Goal: Navigation & Orientation: Find specific page/section

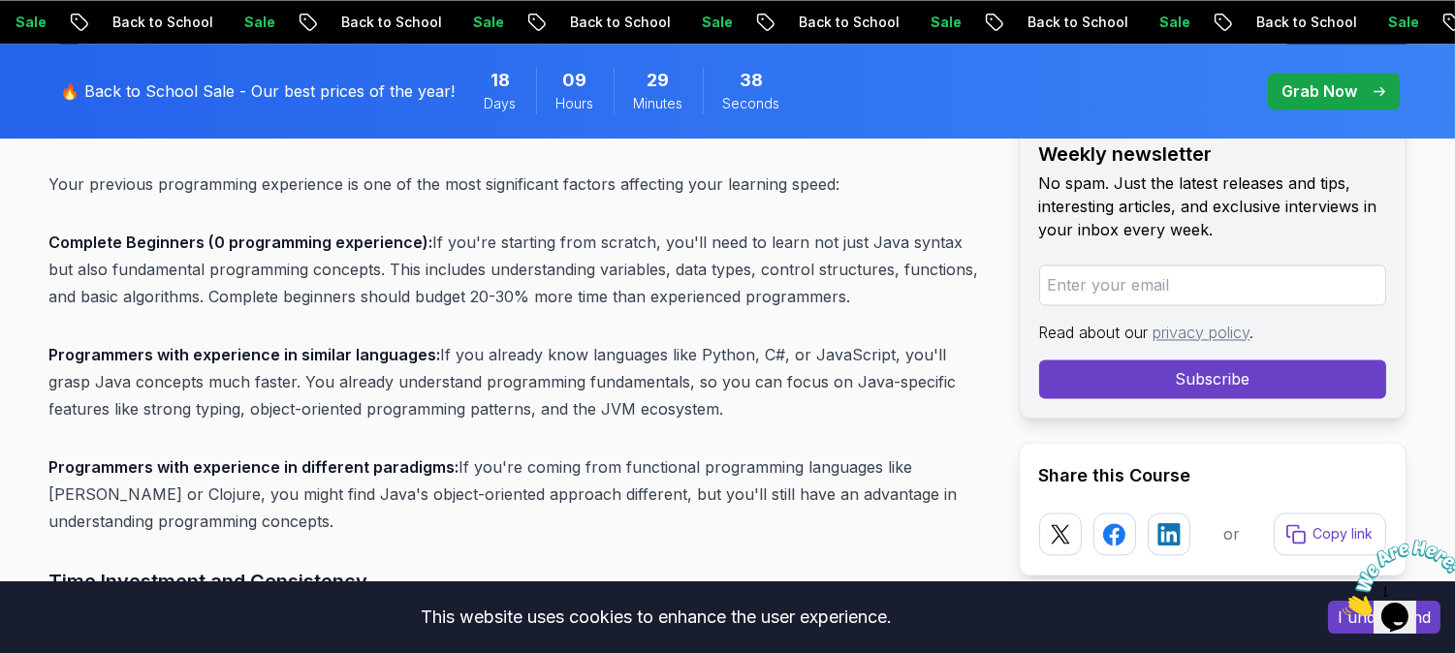
scroll to position [6784, 0]
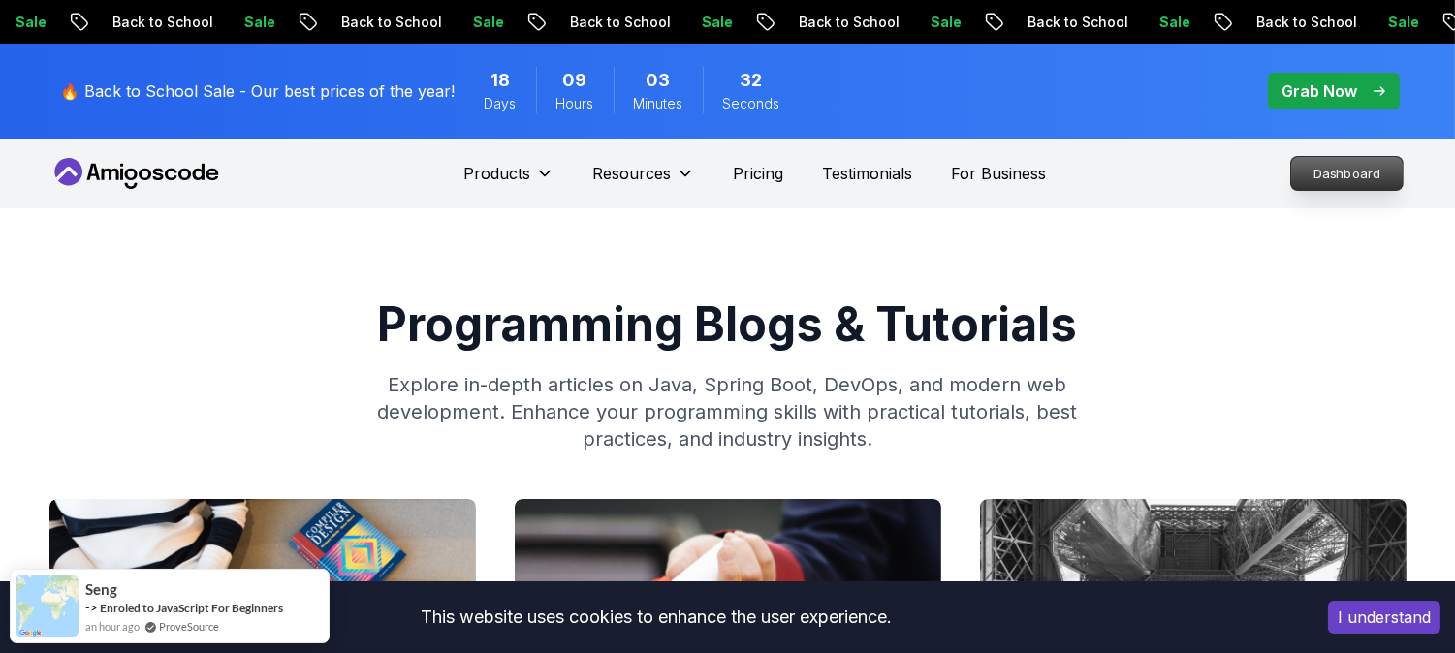
click at [1338, 171] on p "Dashboard" at bounding box center [1346, 173] width 111 height 33
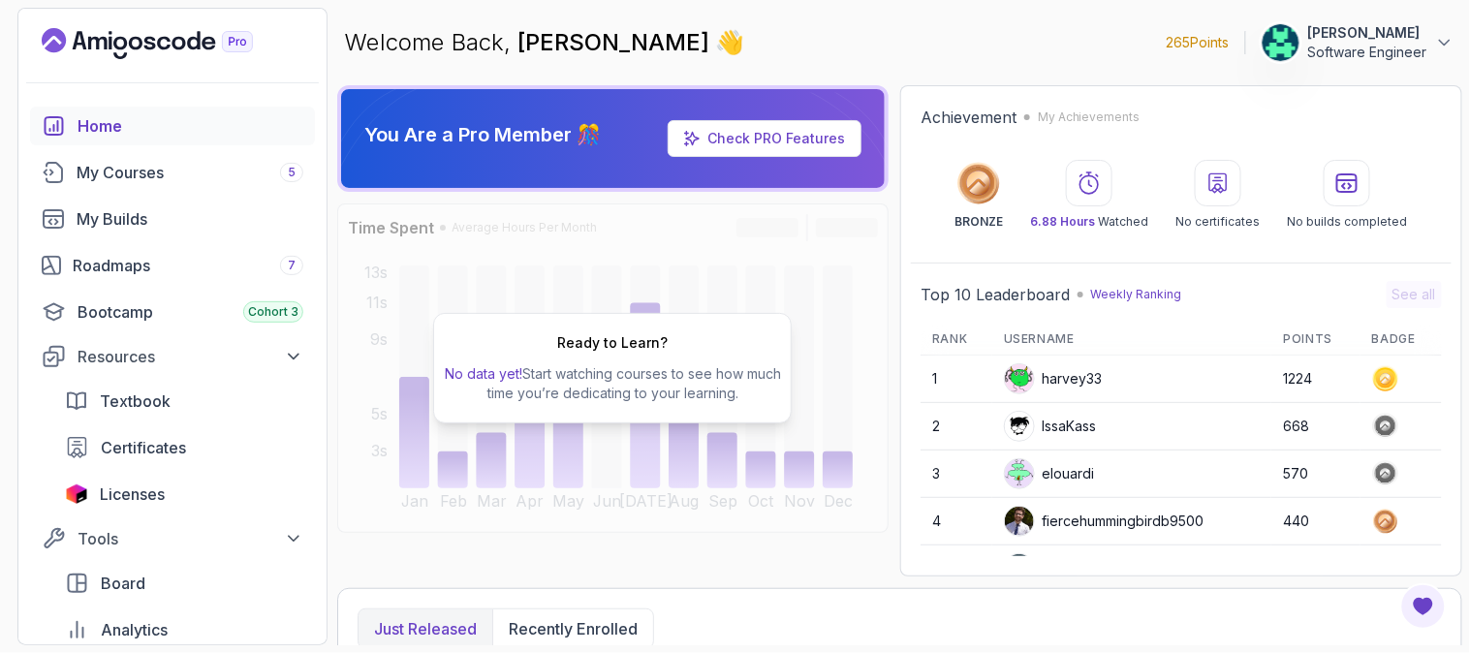
click at [923, 70] on div "Welcome Back, Anthony Kikoti 👋 265 Points Anthony Kikoti Software Engineer" at bounding box center [899, 43] width 1125 height 70
